Goal: Task Accomplishment & Management: Use online tool/utility

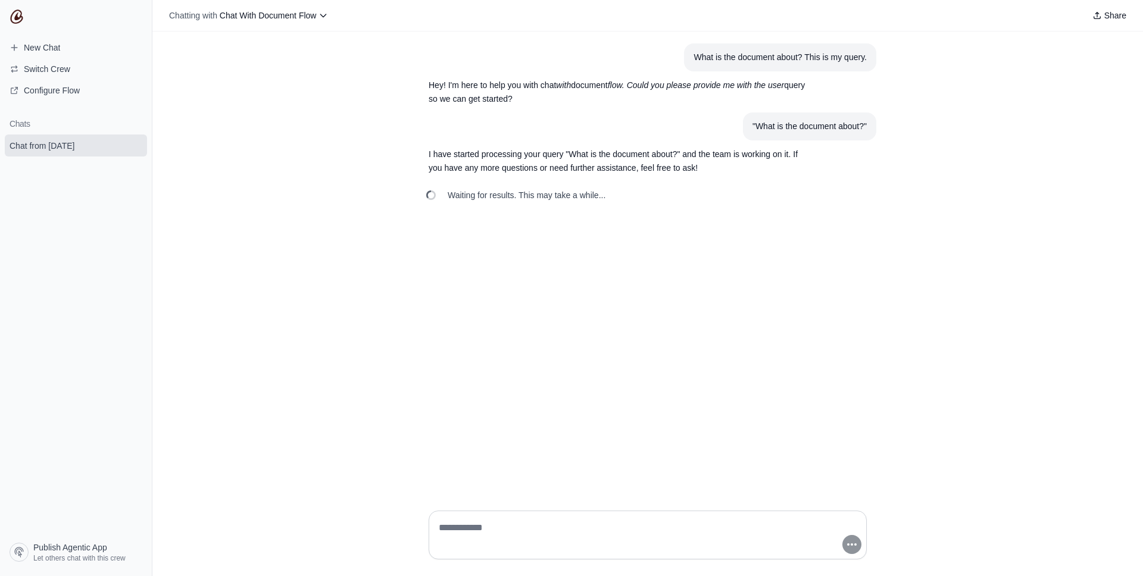
click at [762, 132] on div ""What is the document about?"" at bounding box center [810, 127] width 114 height 14
copy div ""What is the document about?""
click at [73, 49] on link "New Chat" at bounding box center [76, 47] width 142 height 19
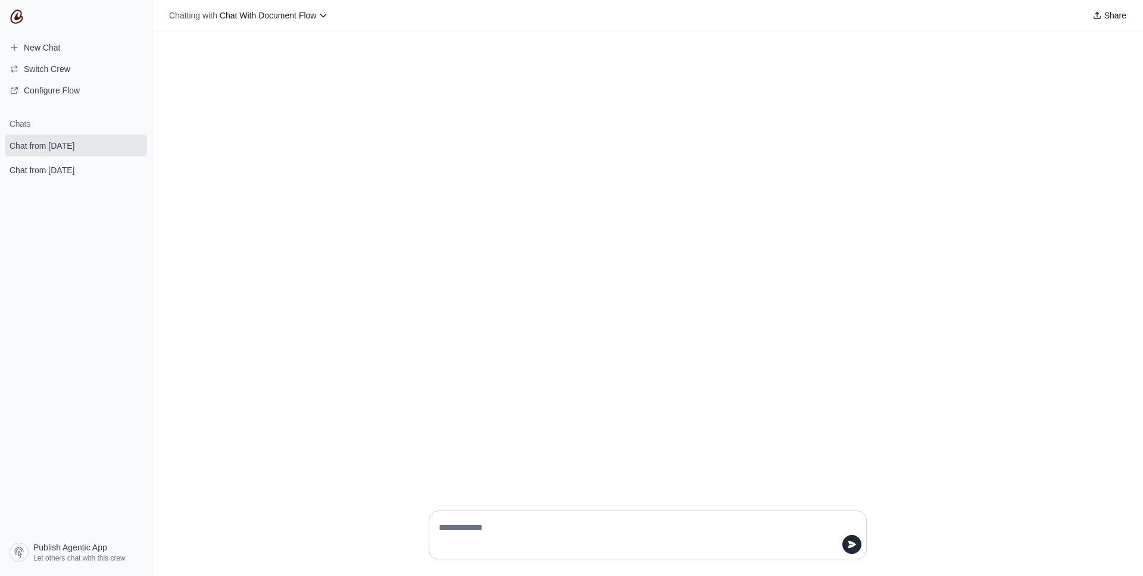
type textarea "**********"
click at [55, 89] on span "Configure Flow" at bounding box center [52, 91] width 56 height 12
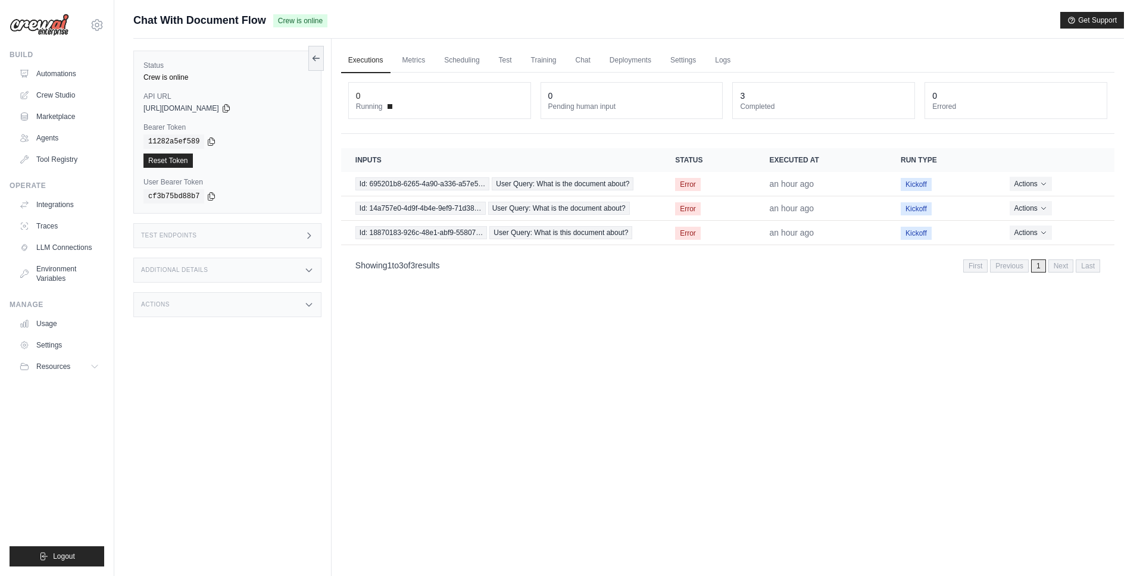
click at [282, 224] on div "Test Endpoints" at bounding box center [227, 235] width 188 height 25
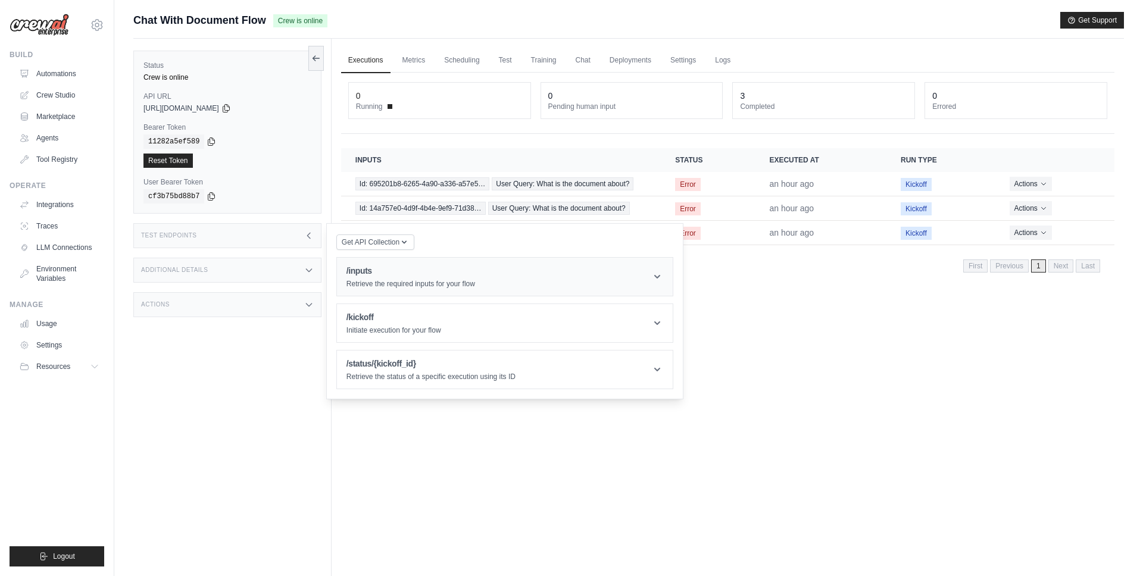
click at [466, 294] on header "/inputs Retrieve the required inputs for your flow" at bounding box center [505, 277] width 336 height 38
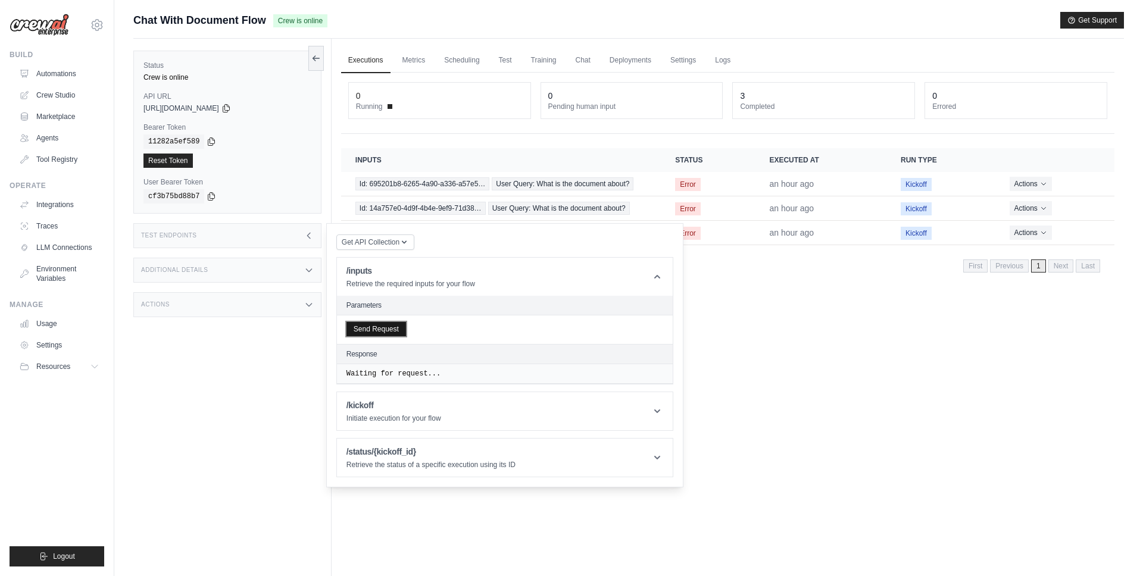
click at [400, 334] on button "Send Request" at bounding box center [377, 329] width 60 height 14
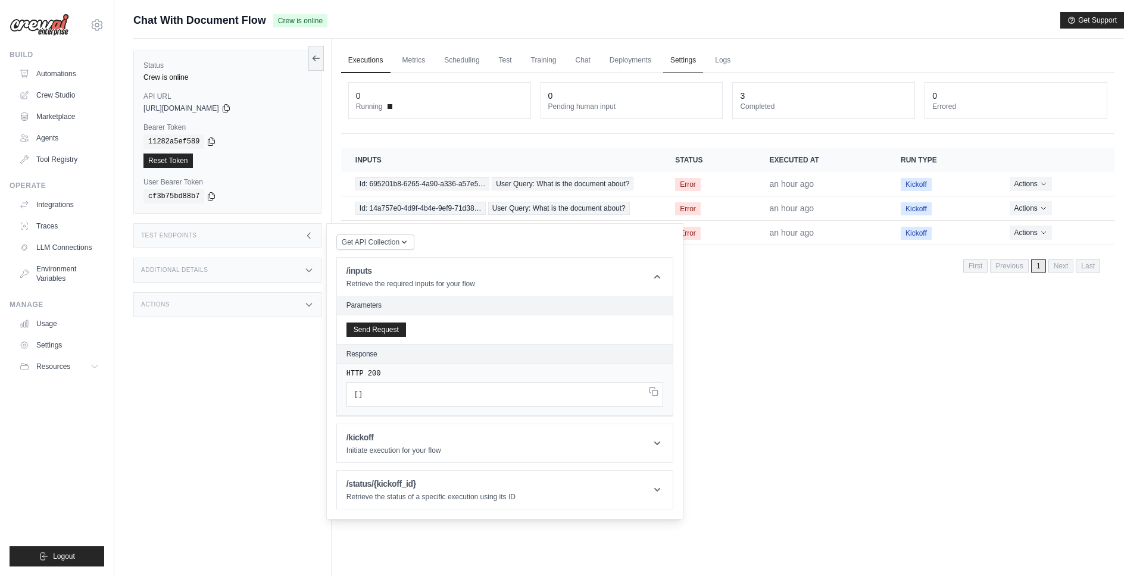
click at [675, 51] on link "Settings" at bounding box center [683, 60] width 40 height 25
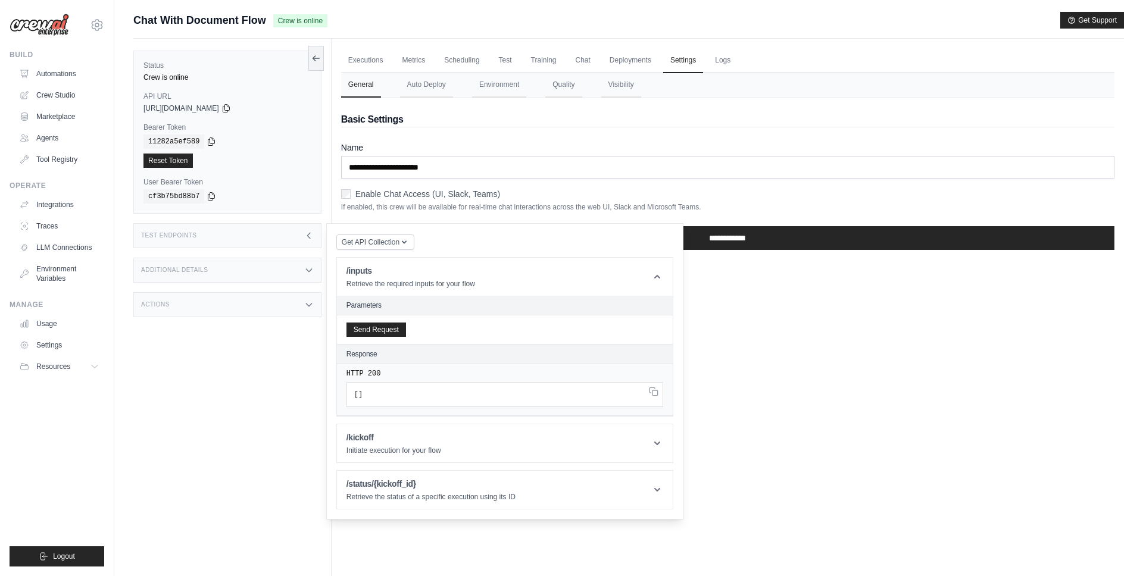
click at [273, 238] on div "Test Endpoints" at bounding box center [227, 235] width 188 height 25
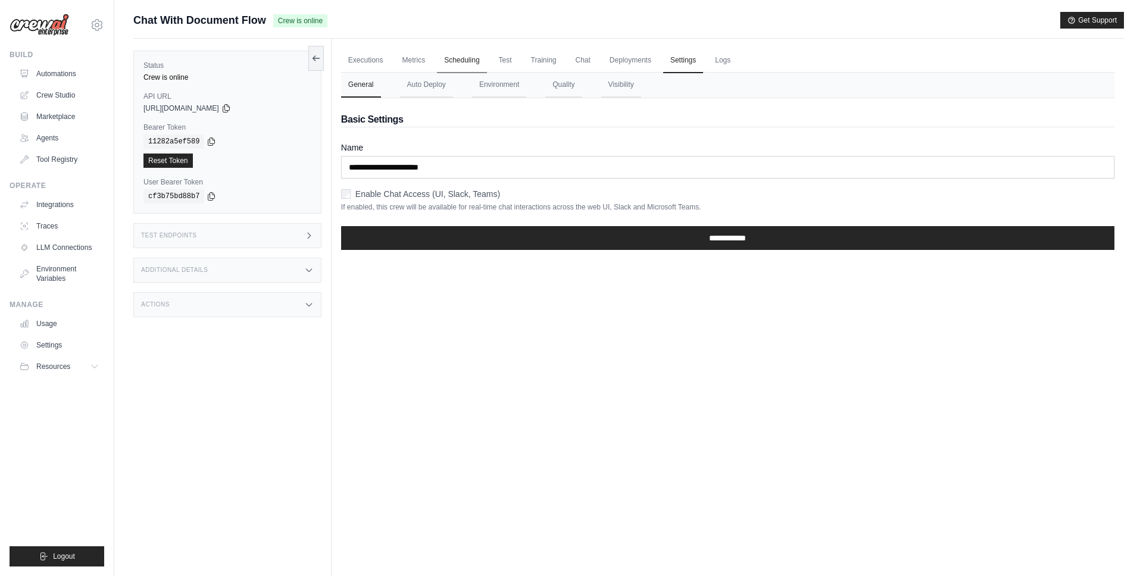
click at [461, 64] on link "Scheduling" at bounding box center [461, 60] width 49 height 25
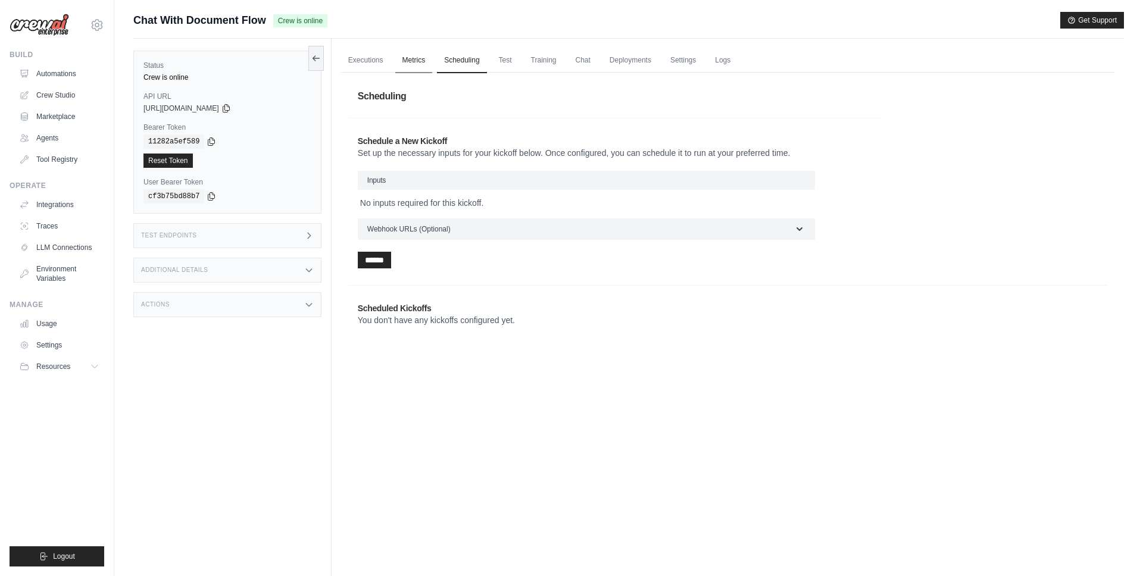
click at [419, 64] on link "Metrics" at bounding box center [414, 60] width 38 height 25
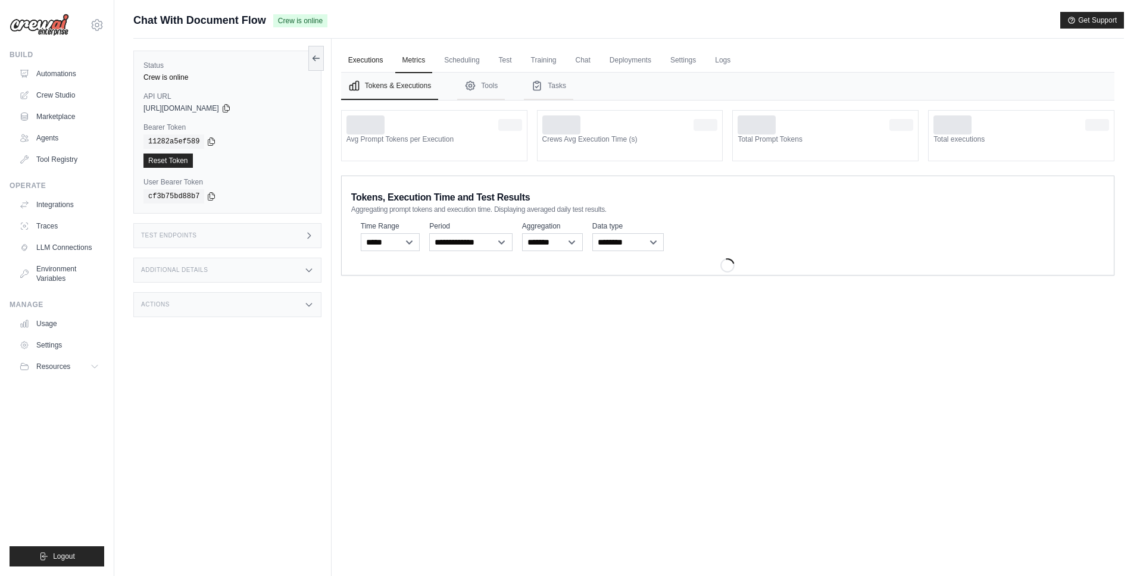
click at [377, 65] on link "Executions" at bounding box center [365, 60] width 49 height 25
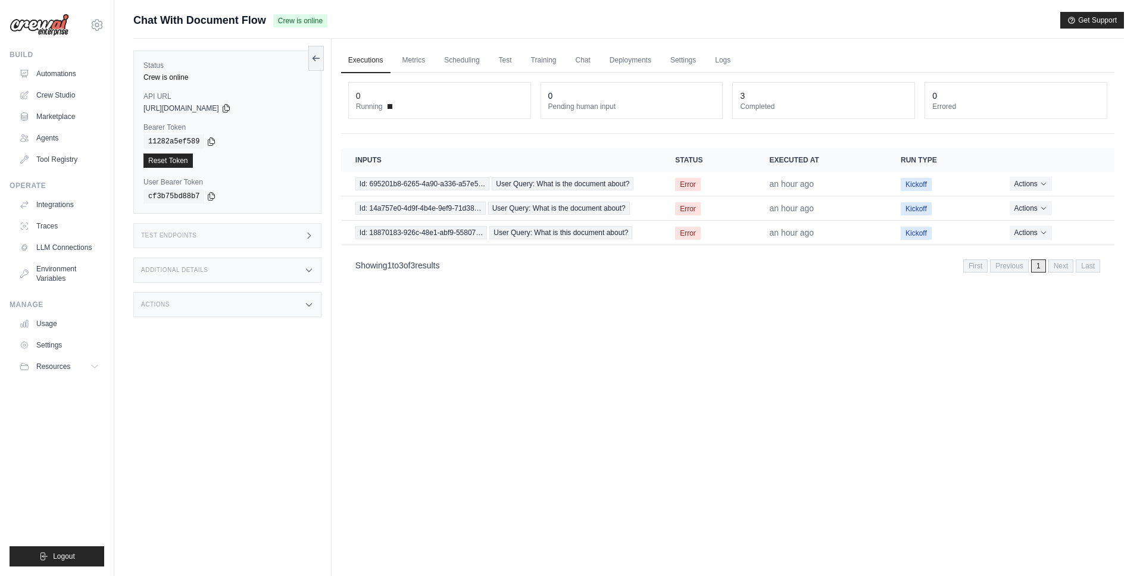
click at [252, 291] on div "Status Crew is online API URL copied https://chat-with-document-flow-2ce88ab7-c…" at bounding box center [232, 327] width 198 height 576
click at [248, 300] on div "Actions" at bounding box center [227, 304] width 188 height 25
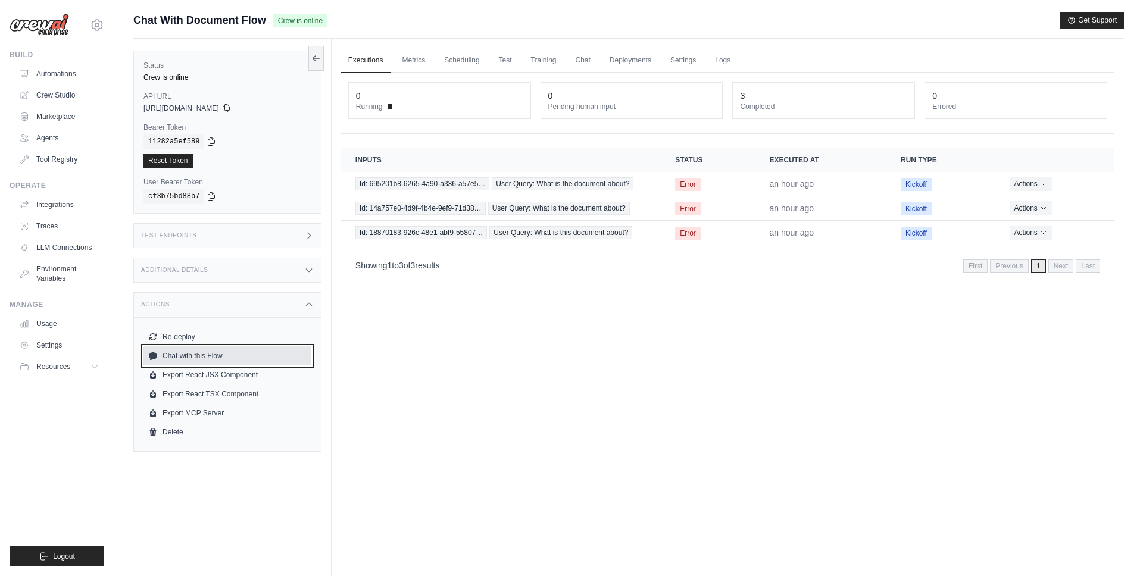
click at [227, 347] on link "Chat with this Flow" at bounding box center [227, 356] width 168 height 19
click at [227, 336] on button "Re-deploy" at bounding box center [227, 336] width 168 height 19
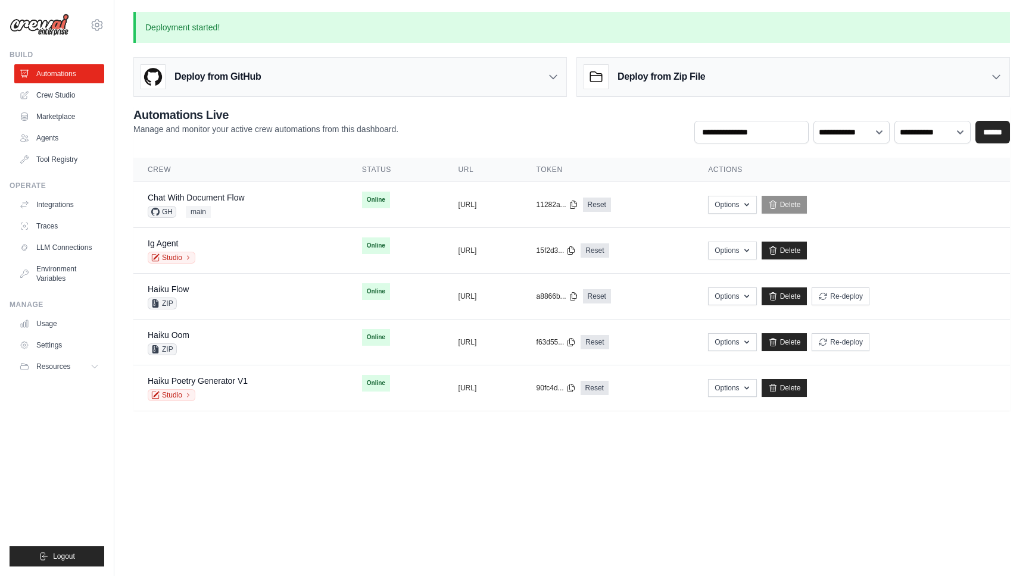
click at [576, 426] on main "**********" at bounding box center [571, 218] width 915 height 437
click at [227, 195] on link "Chat With Document Flow" at bounding box center [196, 198] width 97 height 10
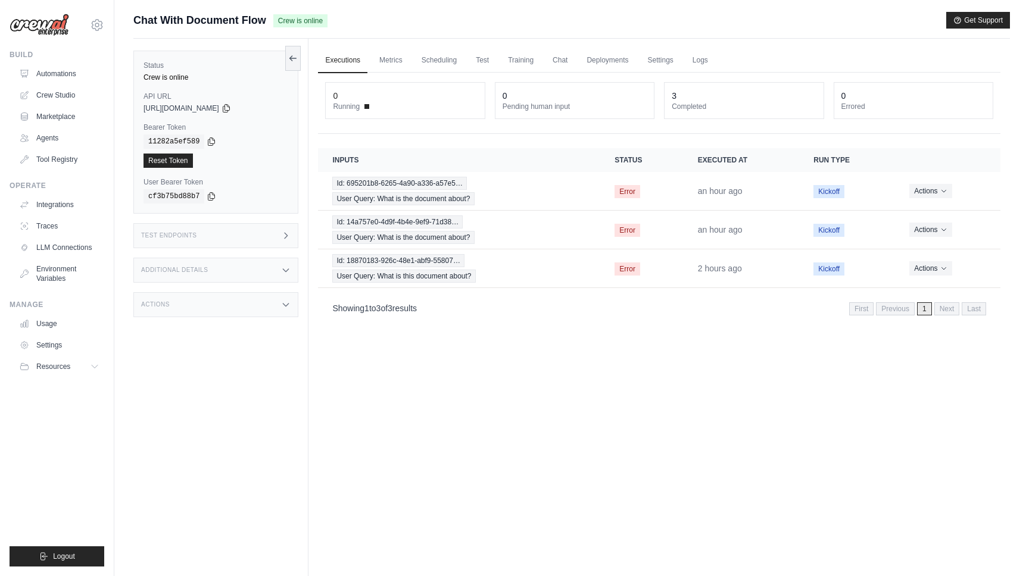
click at [247, 235] on div "Test Endpoints" at bounding box center [215, 235] width 165 height 25
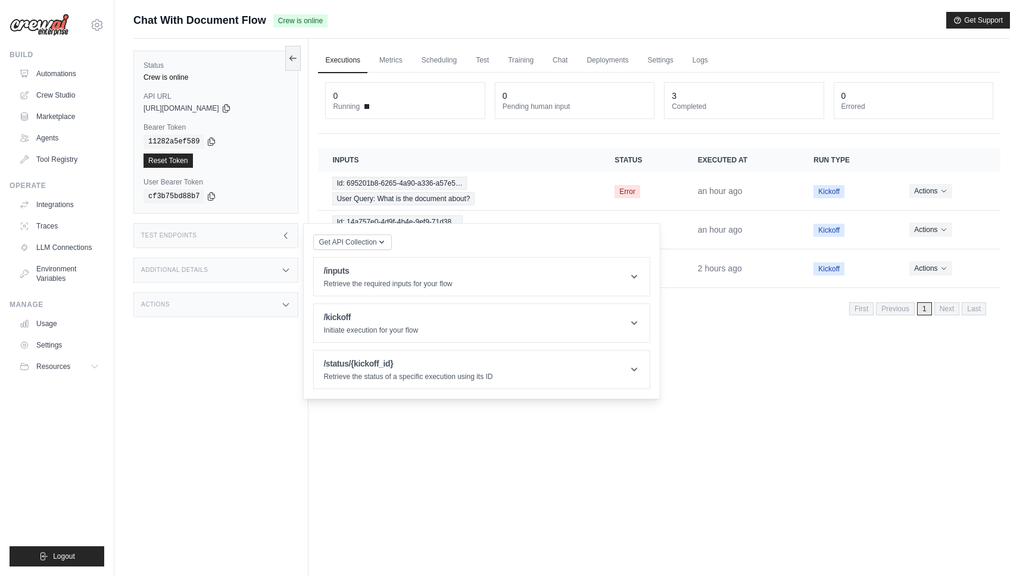
click at [233, 260] on div "Additional Details" at bounding box center [215, 270] width 165 height 25
click at [205, 356] on div "Last Deployed September 03, 2025 at 12:49 Version 0.175.0 Branch main Instance …" at bounding box center [215, 319] width 165 height 73
click at [201, 386] on div "Actions" at bounding box center [215, 378] width 165 height 25
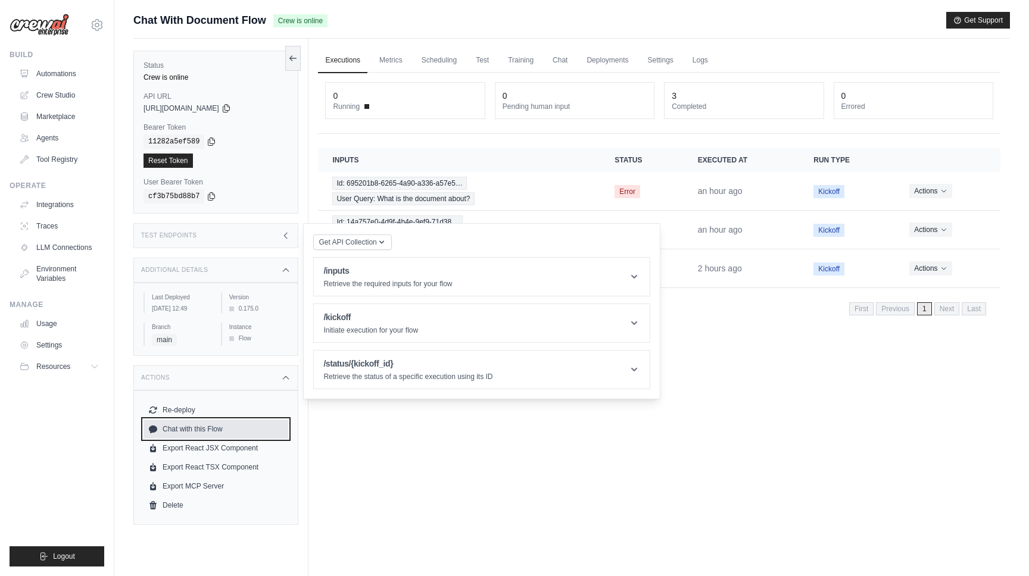
click at [205, 436] on link "Chat with this Flow" at bounding box center [215, 429] width 145 height 19
click at [466, 486] on div "Executions Metrics Scheduling Test Training Chat Deployments Settings Logs 0 Ru…" at bounding box center [658, 327] width 701 height 576
click at [239, 263] on div "Additional Details" at bounding box center [215, 270] width 165 height 25
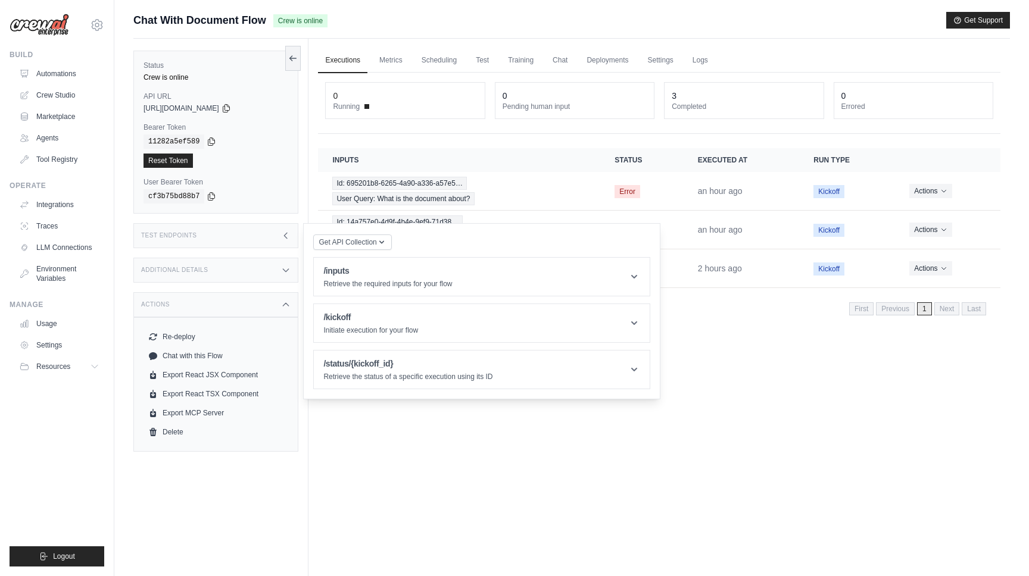
click at [246, 229] on div "Test Endpoints" at bounding box center [215, 235] width 165 height 25
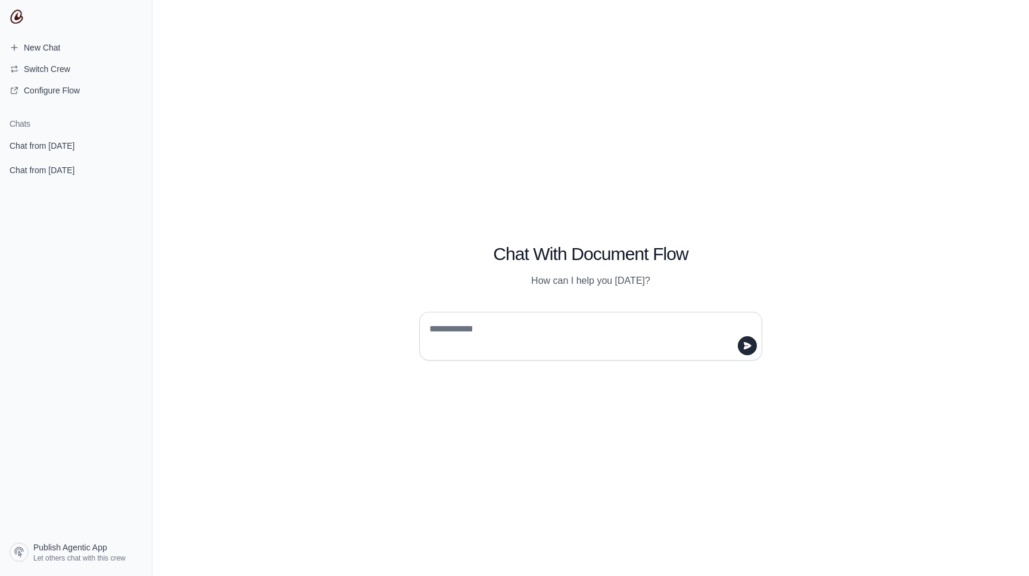
click at [479, 340] on textarea at bounding box center [587, 336] width 320 height 33
type textarea "***** ***** ***** ****** ***** ****** ****** ***** ***** ***** ***** ***** ****…"
click at [51, 148] on span "Chat from September 3" at bounding box center [42, 146] width 65 height 12
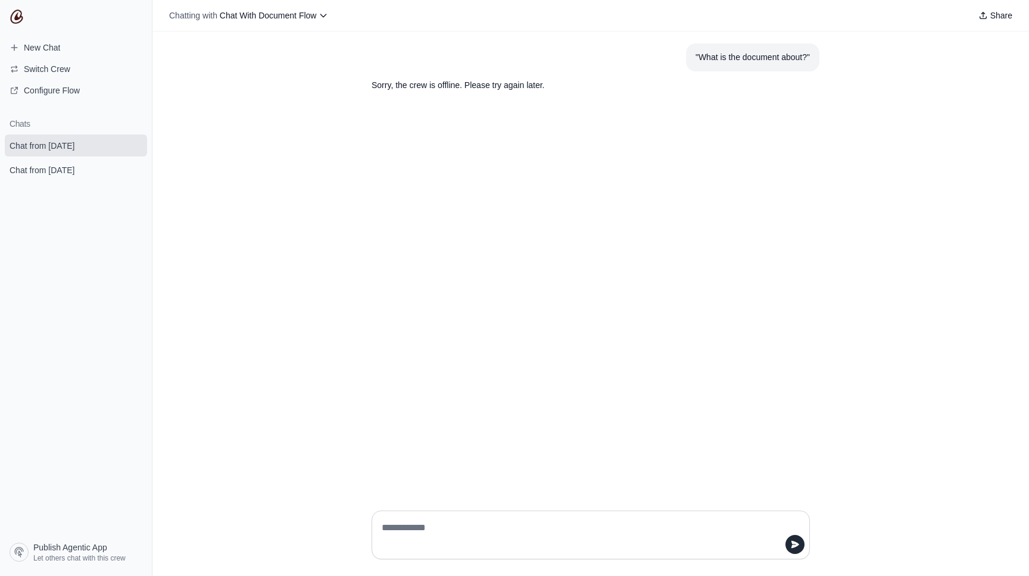
click at [777, 63] on div ""What is the document about?"" at bounding box center [752, 58] width 114 height 14
copy div ""What is the document about?""
click at [71, 46] on link "New Chat" at bounding box center [76, 47] width 142 height 19
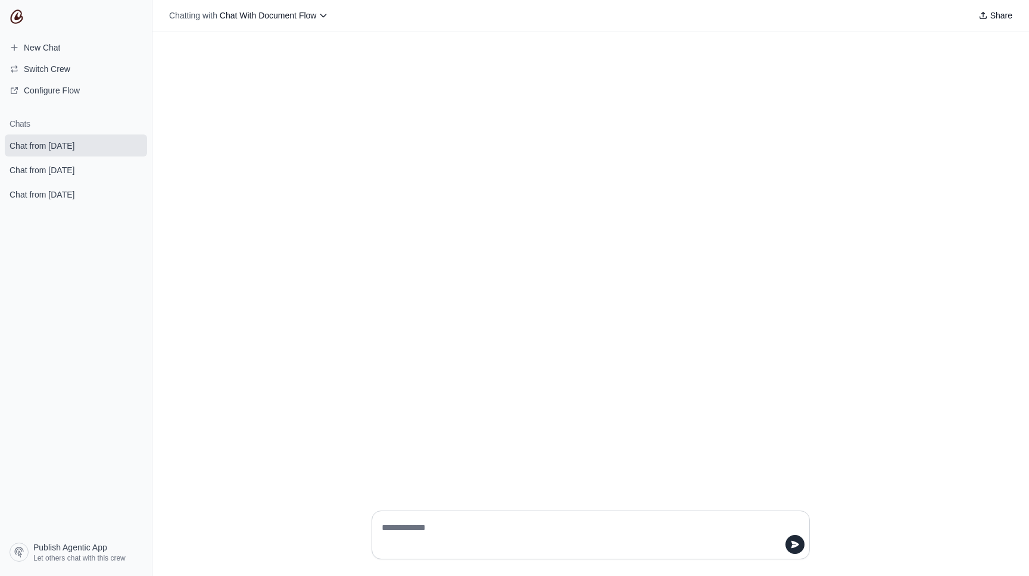
type textarea "**********"
click at [14, 14] on img at bounding box center [17, 17] width 14 height 14
